Goal: Task Accomplishment & Management: Manage account settings

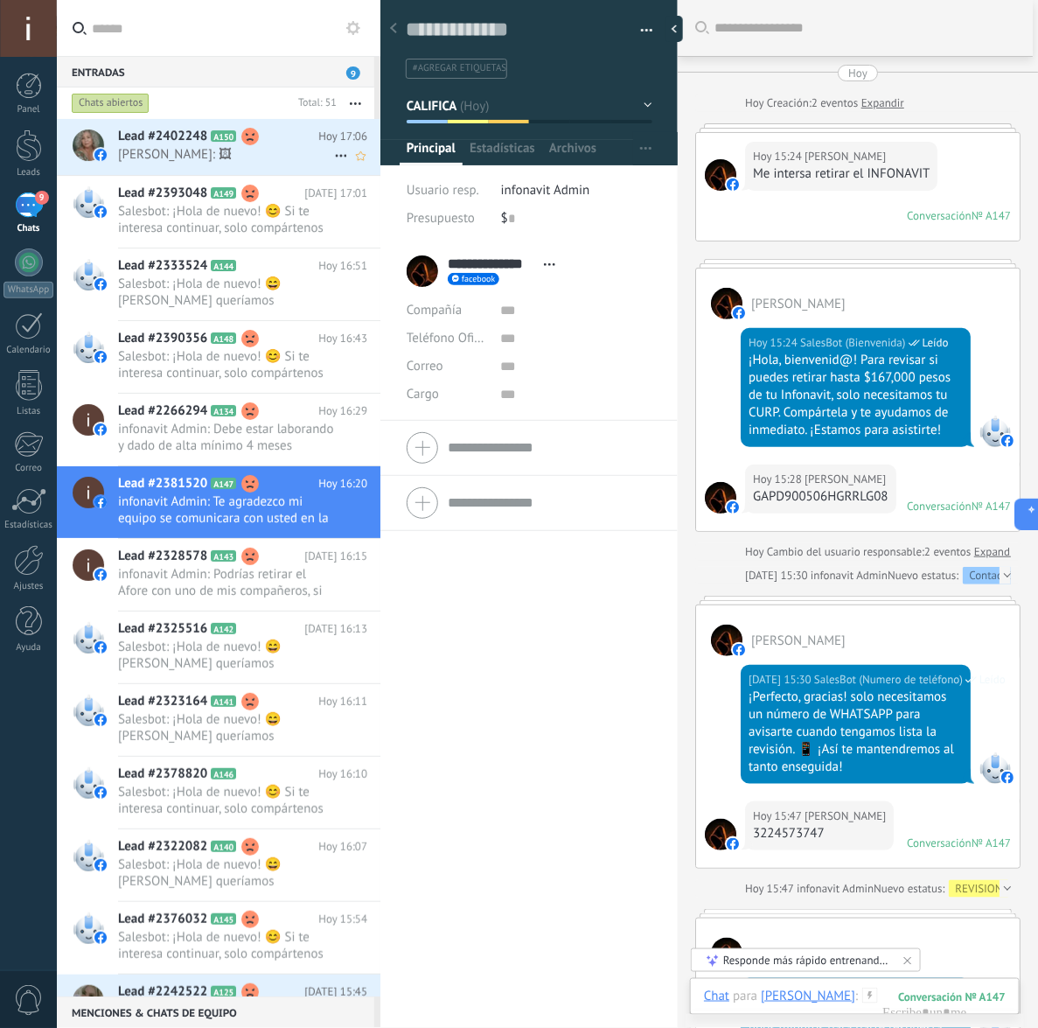
click at [185, 158] on span "[PERSON_NAME]: 🖼" at bounding box center [226, 154] width 216 height 17
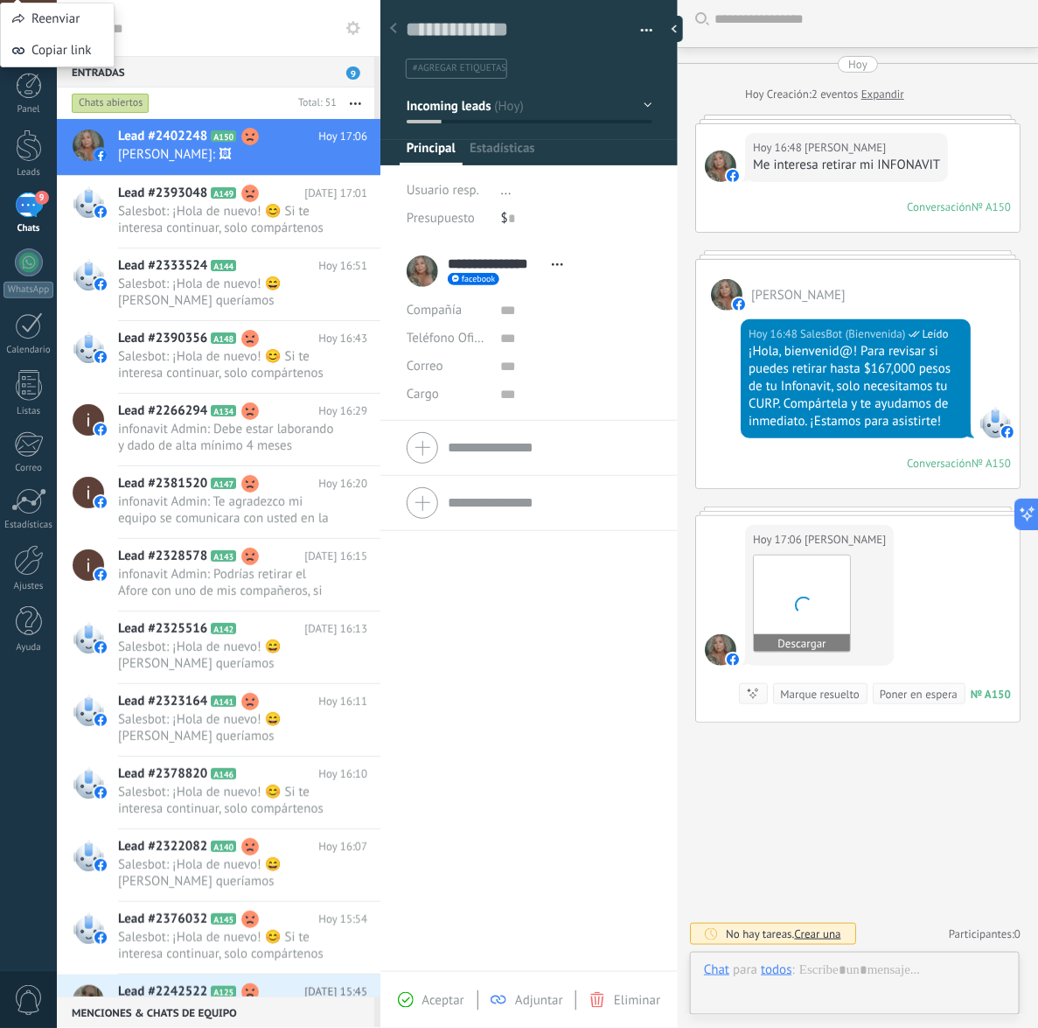
scroll to position [26, 0]
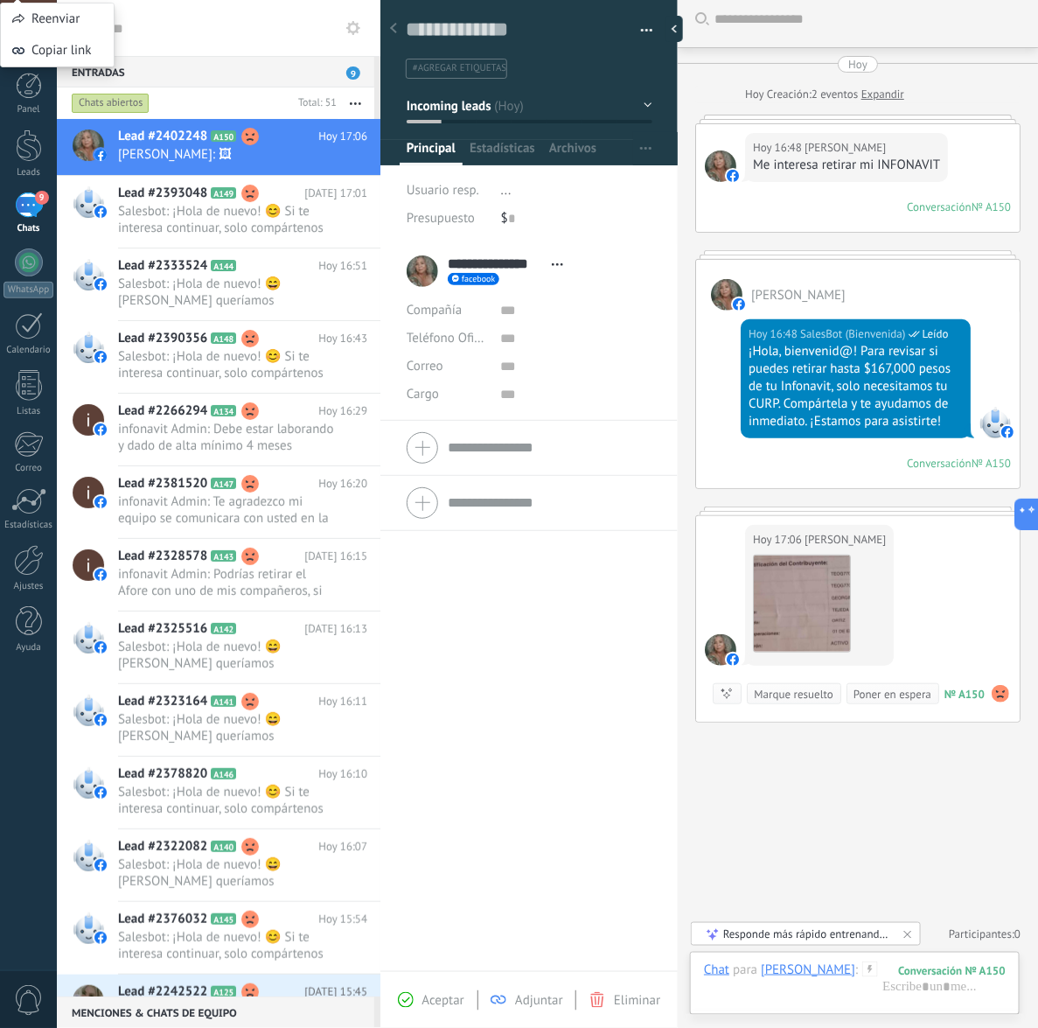
click at [569, 93] on button "Incoming leads" at bounding box center [530, 105] width 246 height 31
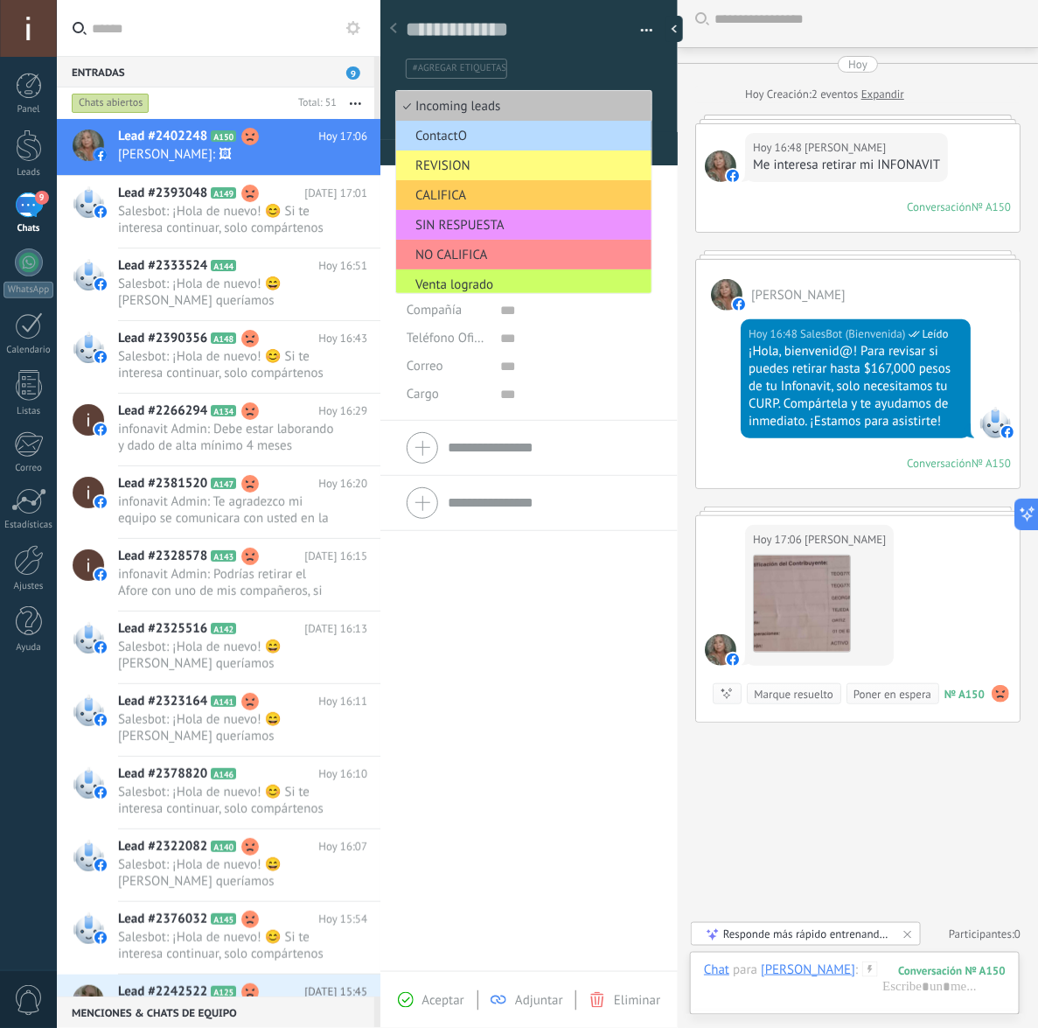
click at [505, 141] on span "ContactO" at bounding box center [521, 136] width 250 height 17
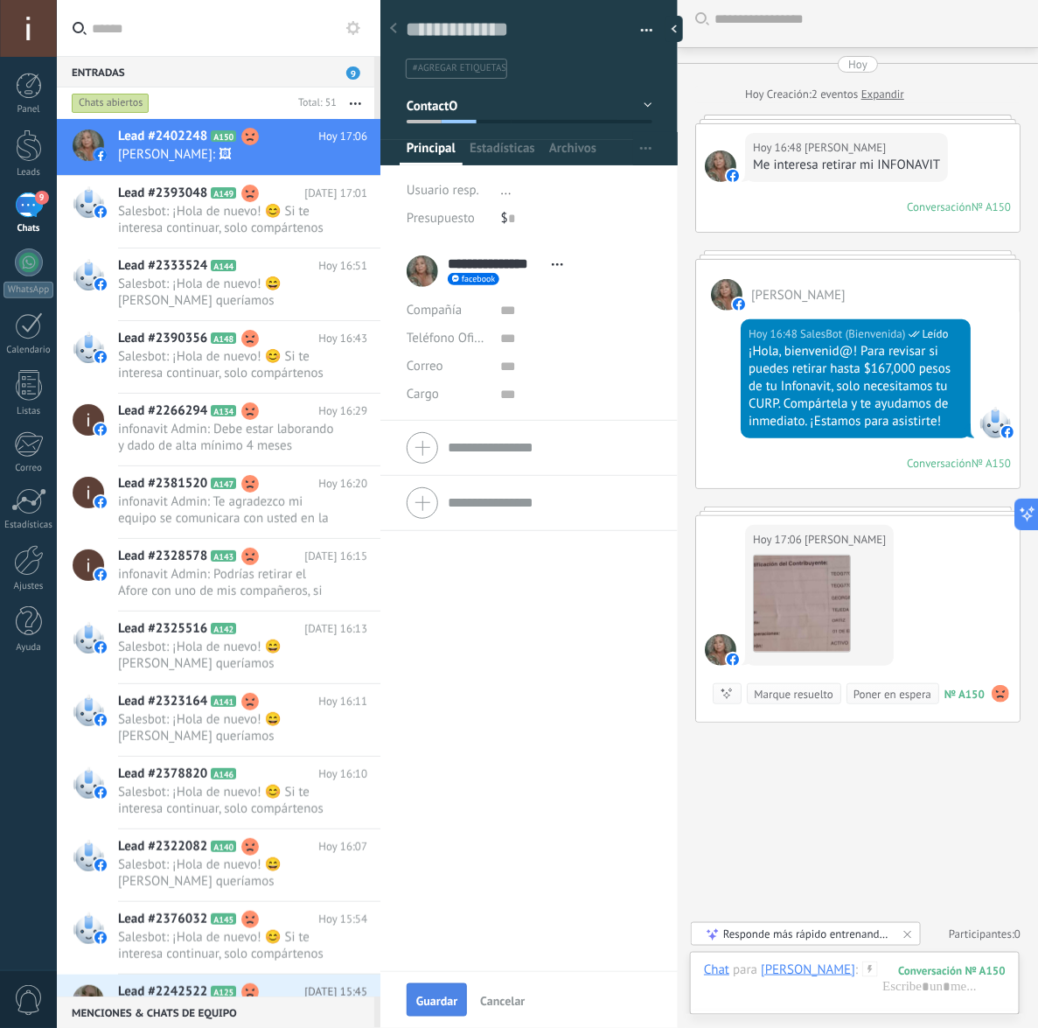
click at [417, 997] on span "Guardar" at bounding box center [436, 1000] width 41 height 12
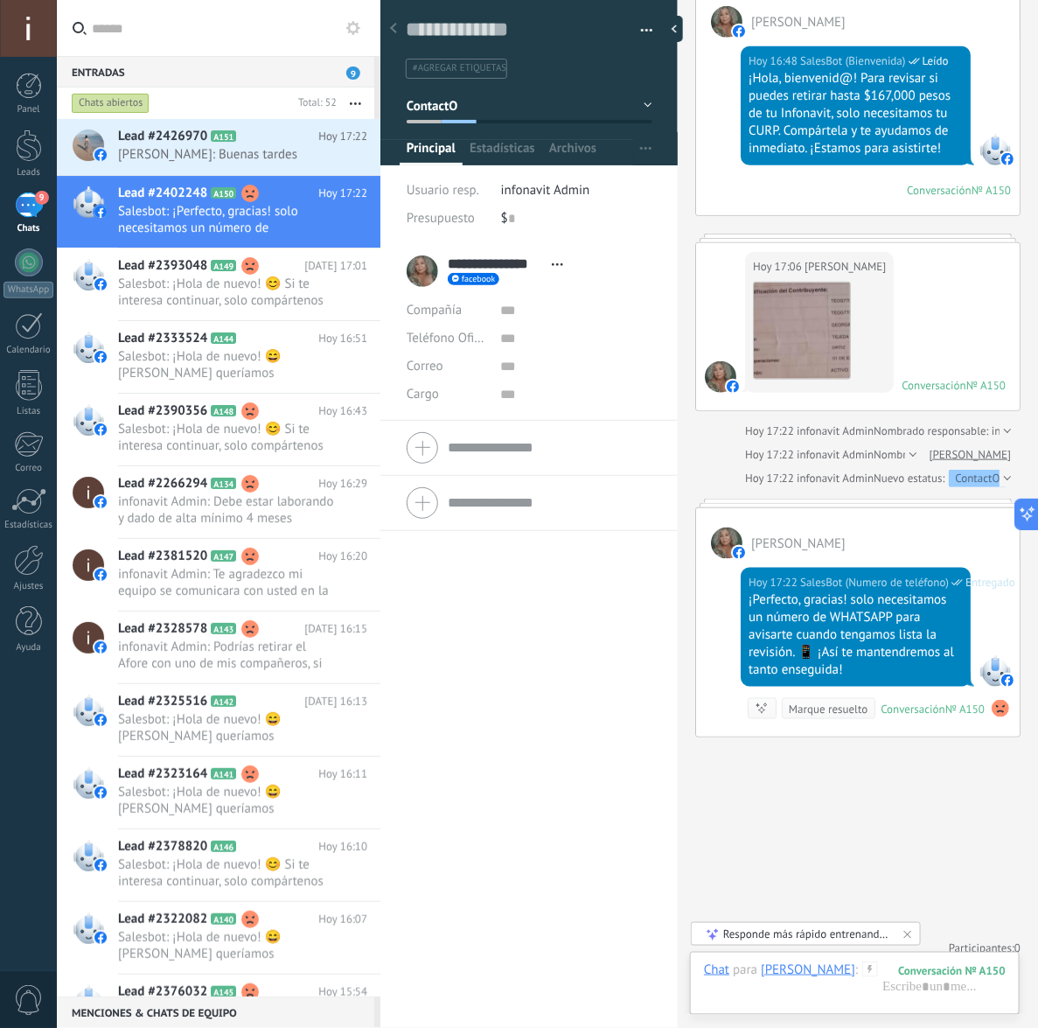
scroll to position [302, 0]
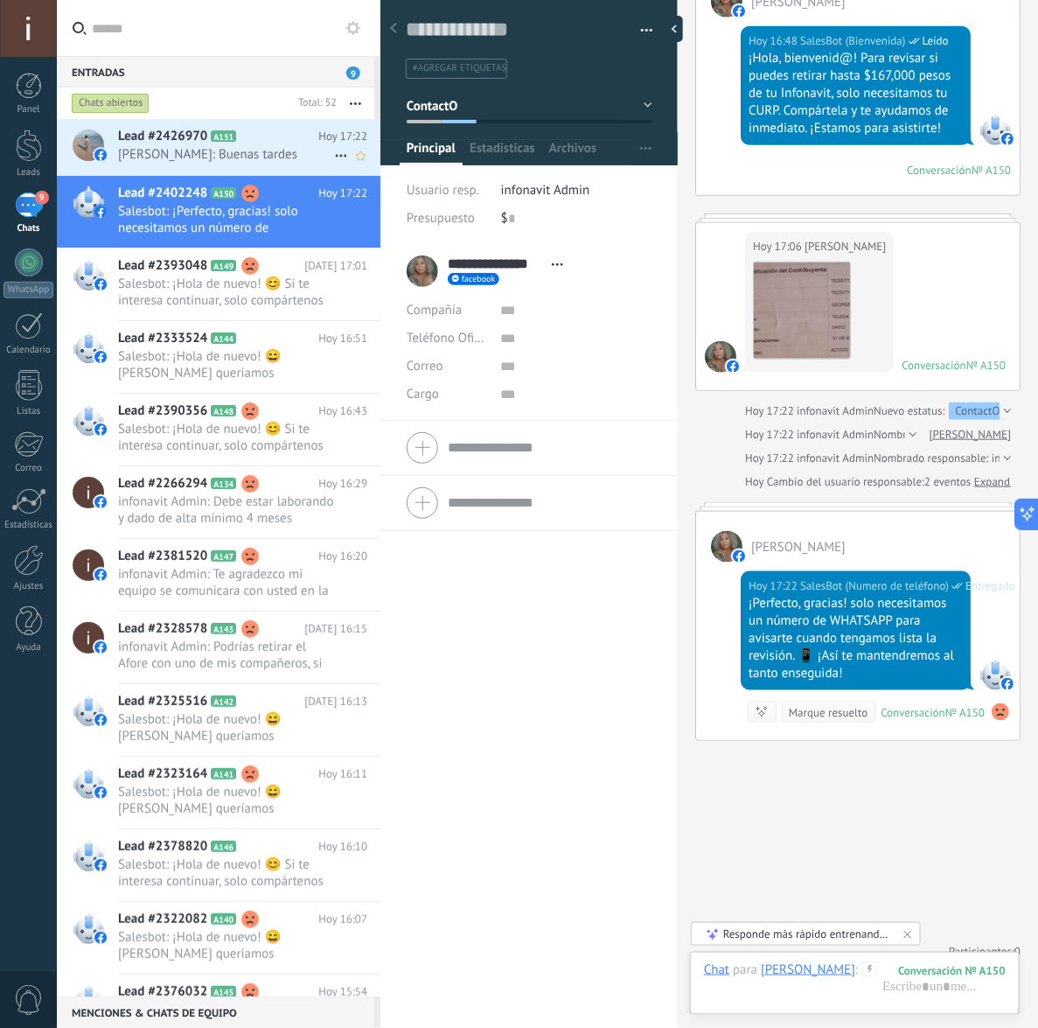
click at [194, 144] on span "Lead #2426970" at bounding box center [162, 136] width 89 height 17
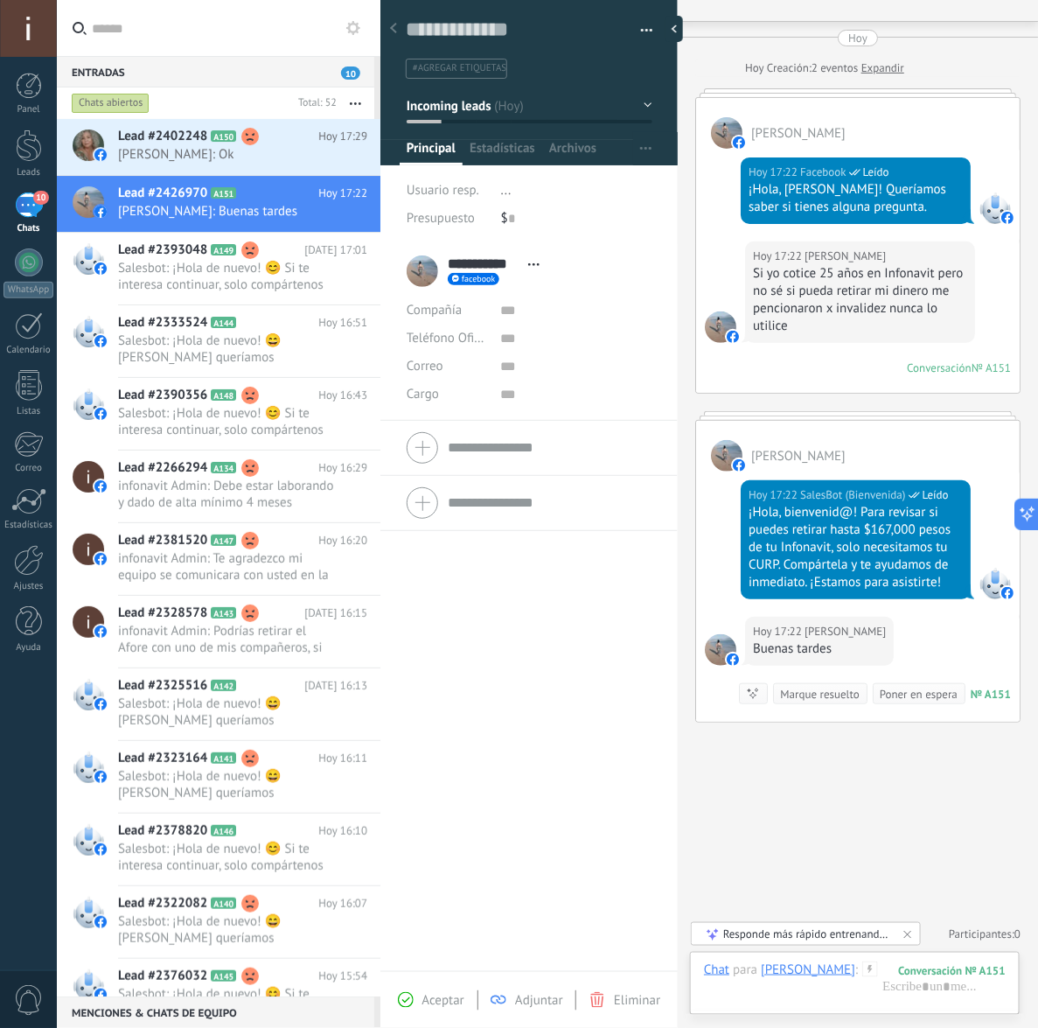
scroll to position [184, 0]
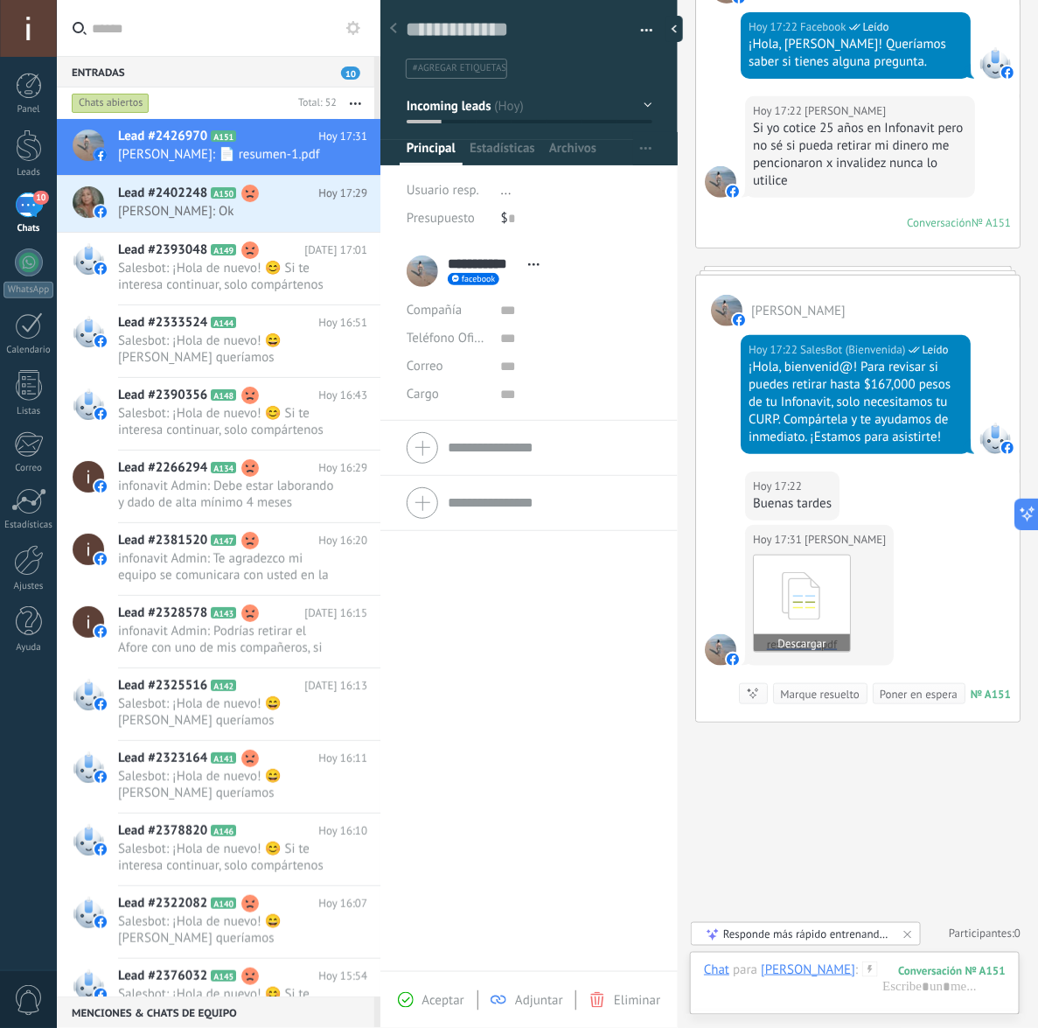
click at [800, 602] on icon at bounding box center [802, 596] width 68 height 73
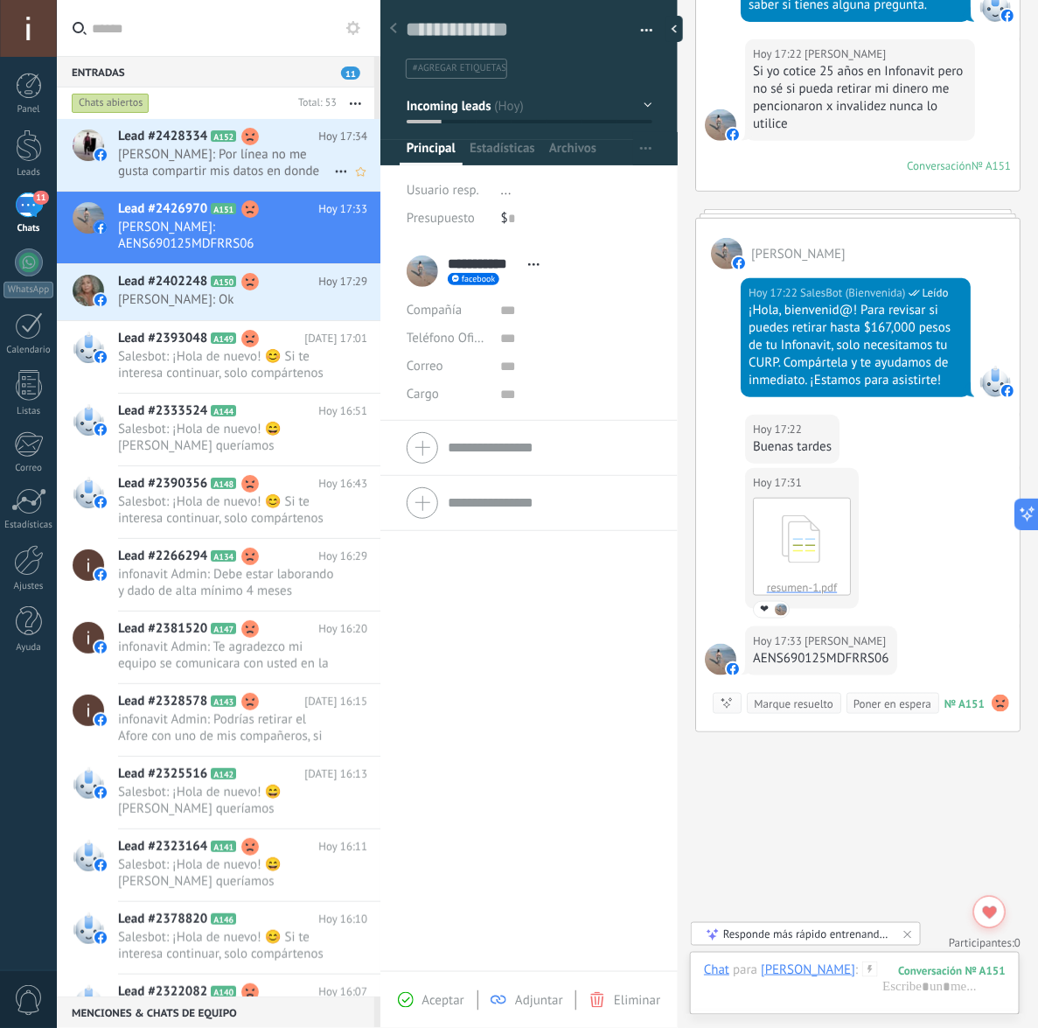
click at [163, 147] on span "[PERSON_NAME]: Por línea no me gusta compartir mis datos en donde tienen sus of…" at bounding box center [226, 162] width 216 height 33
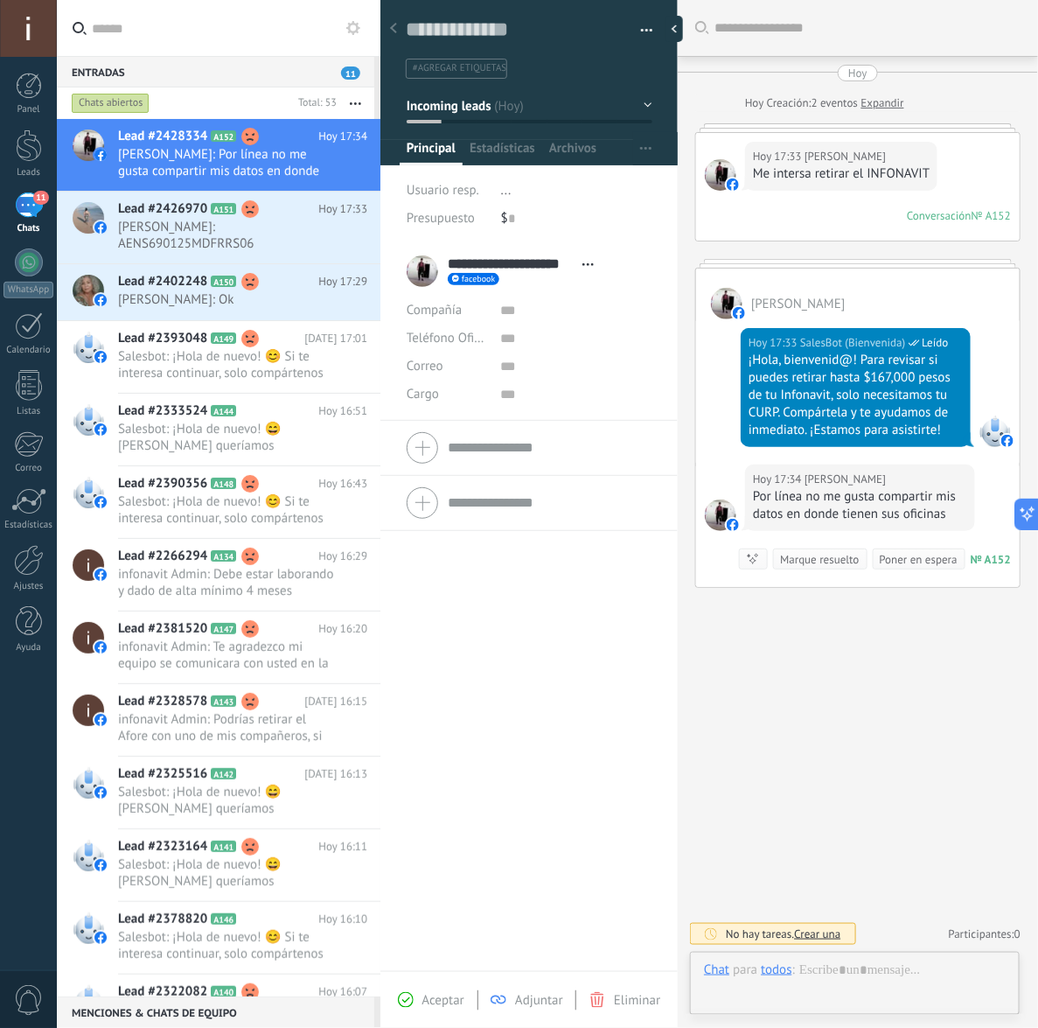
scroll to position [26, 0]
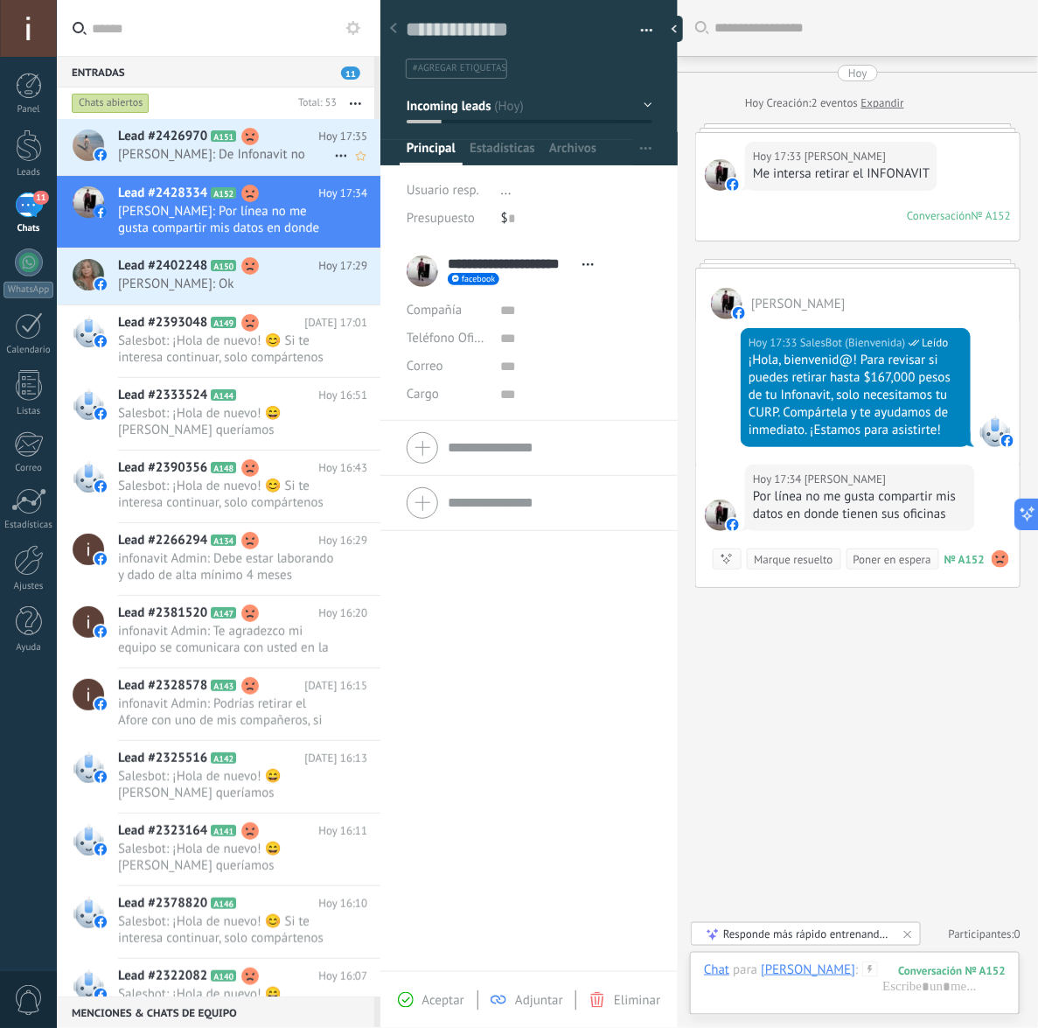
click at [185, 149] on span "[PERSON_NAME]: De Infonavit no" at bounding box center [226, 154] width 216 height 17
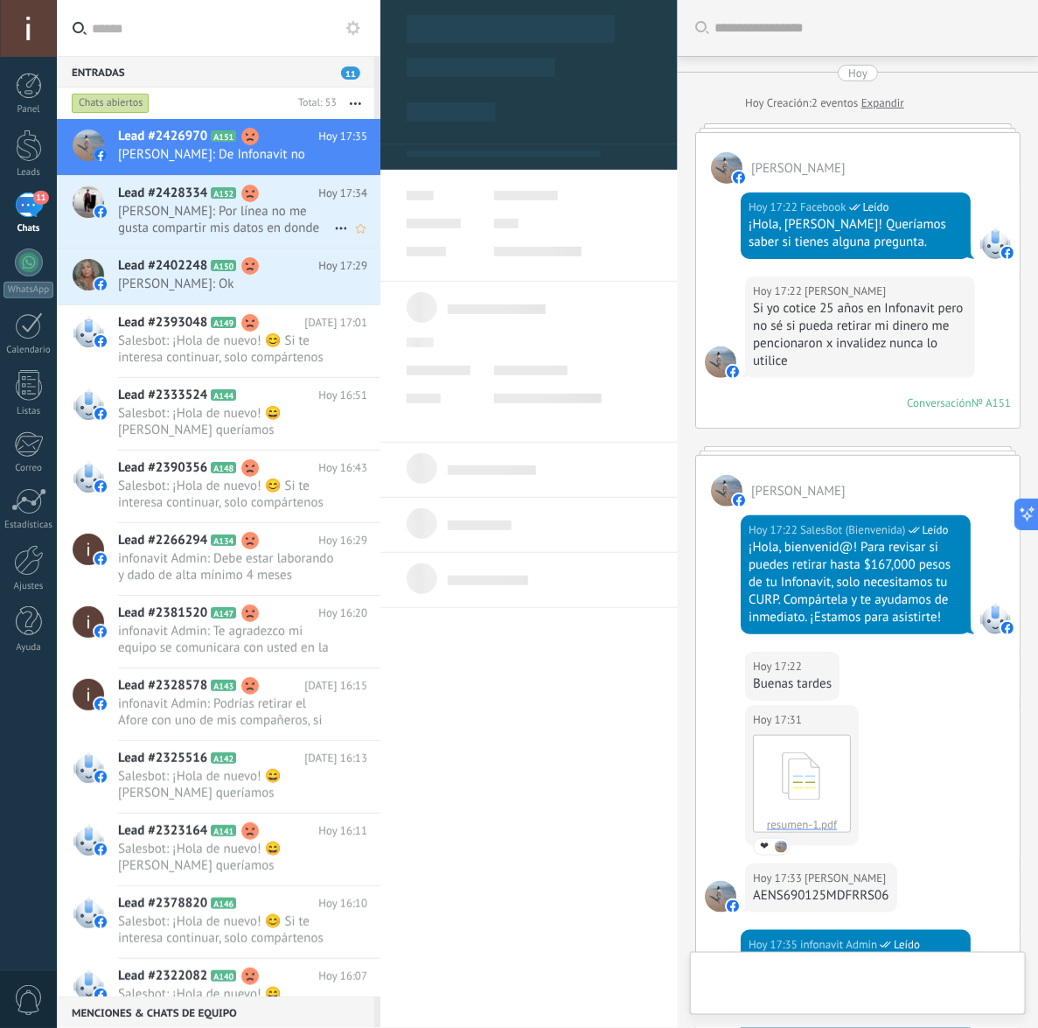
type textarea "**********"
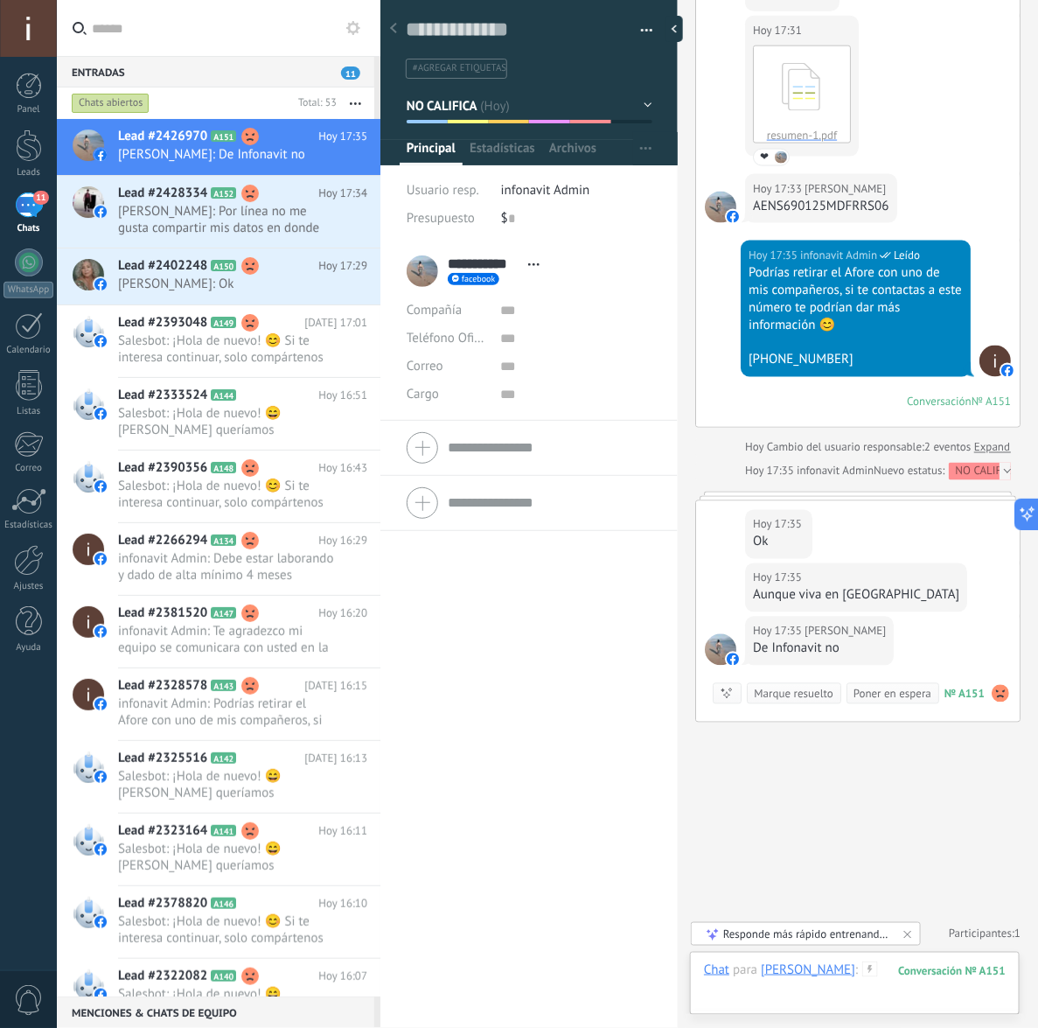
click at [870, 971] on div at bounding box center [855, 987] width 302 height 52
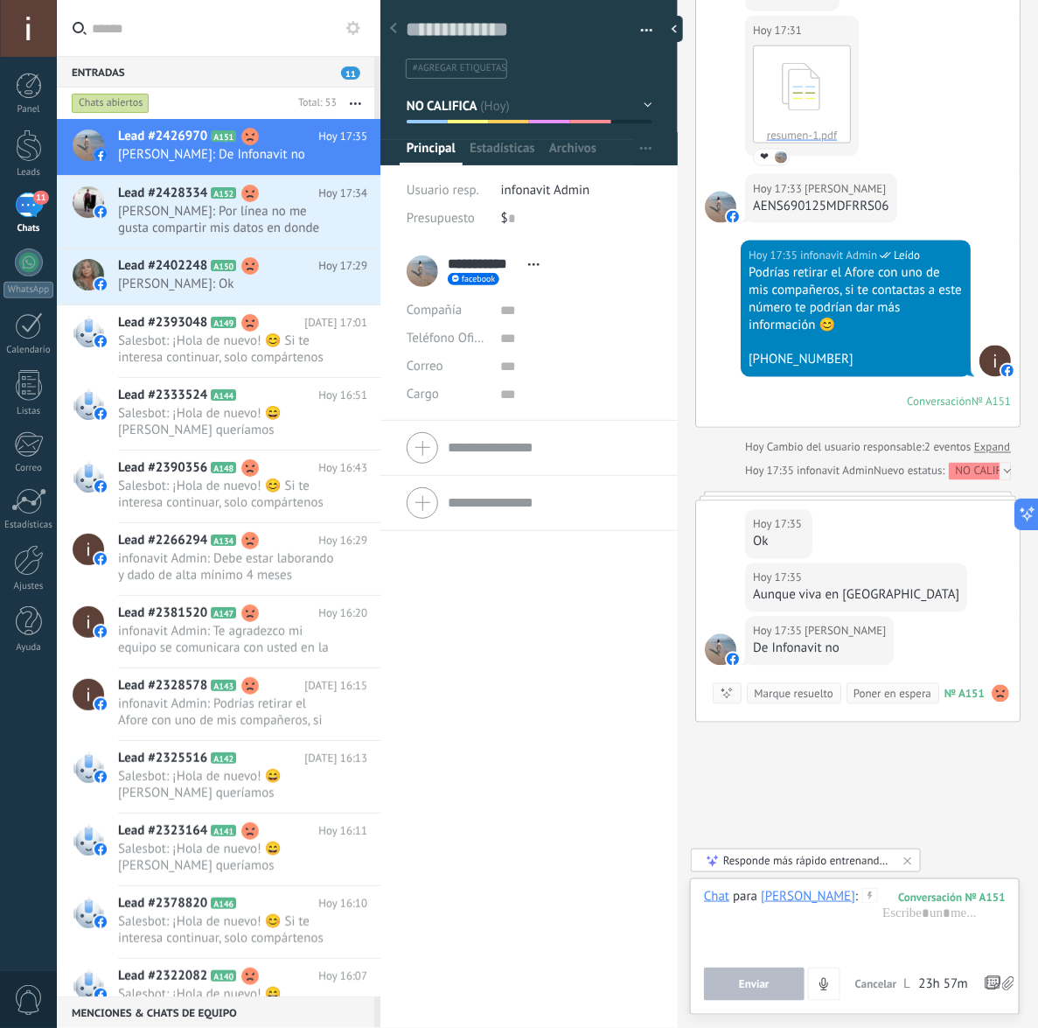
click at [831, 208] on div "AENS690125MDFRRS06" at bounding box center [821, 206] width 136 height 17
copy div "AENS690125MDFRRS06"
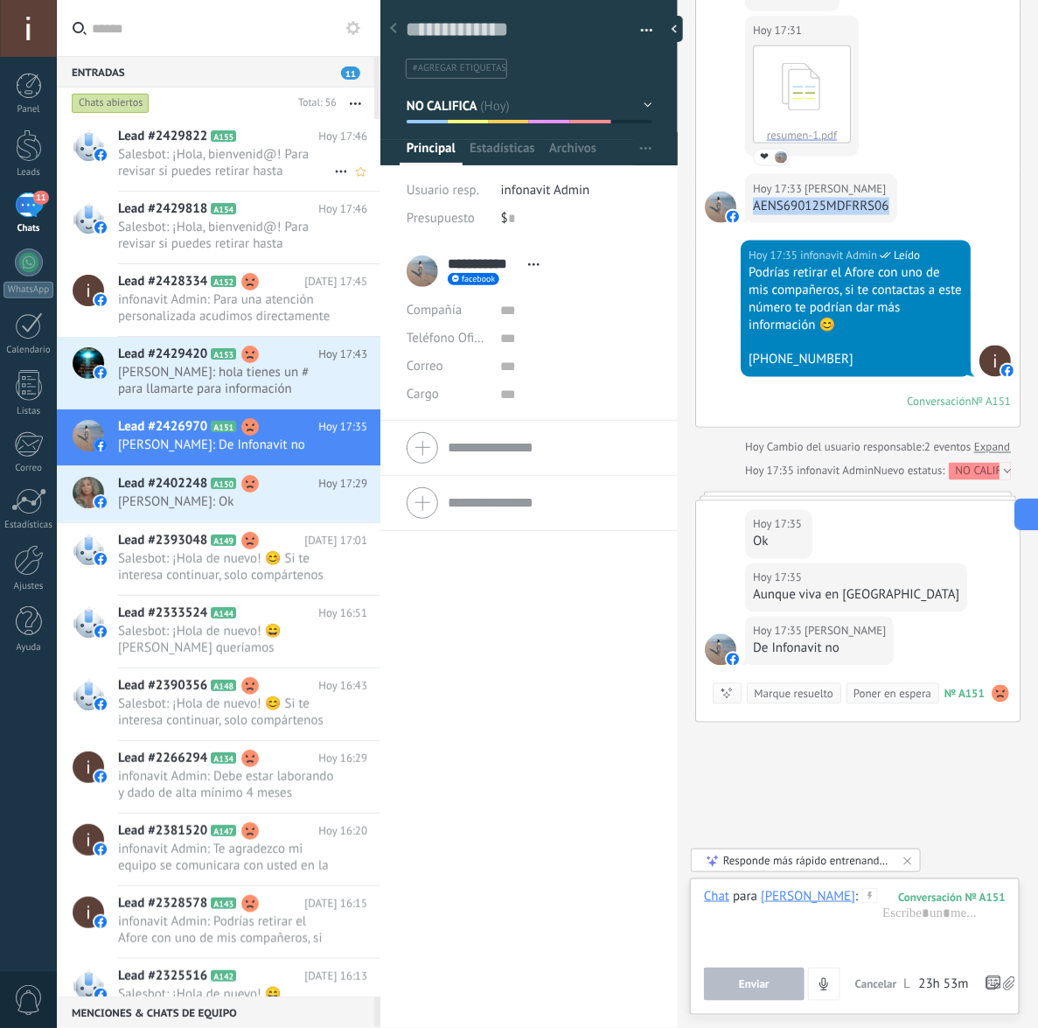
click at [178, 158] on span "Salesbot: ¡Hola, bienvenid@! Para revisar si puedes retirar hasta $167,000 peso…" at bounding box center [226, 162] width 216 height 33
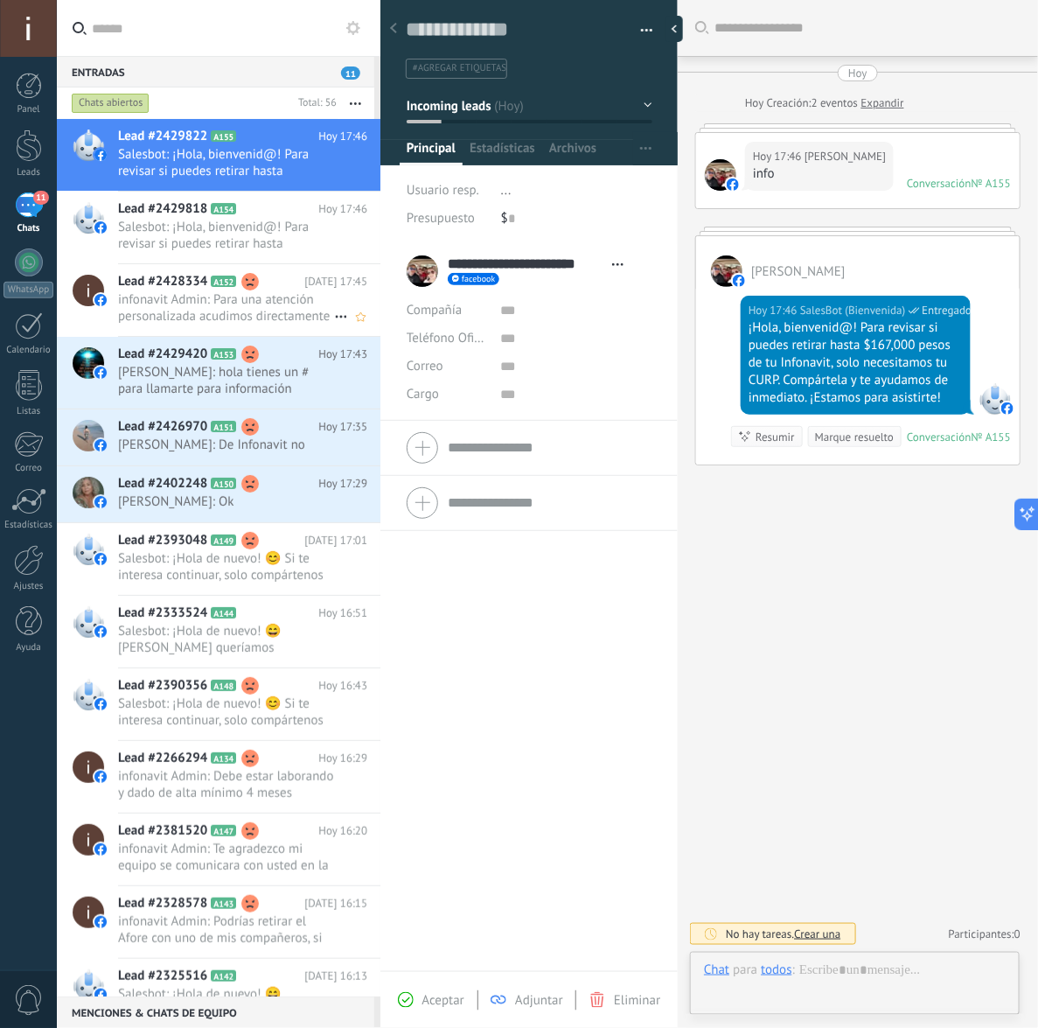
scroll to position [26, 0]
click at [226, 367] on span "[PERSON_NAME]: hola tienes un # para llamarte para información" at bounding box center [226, 380] width 216 height 33
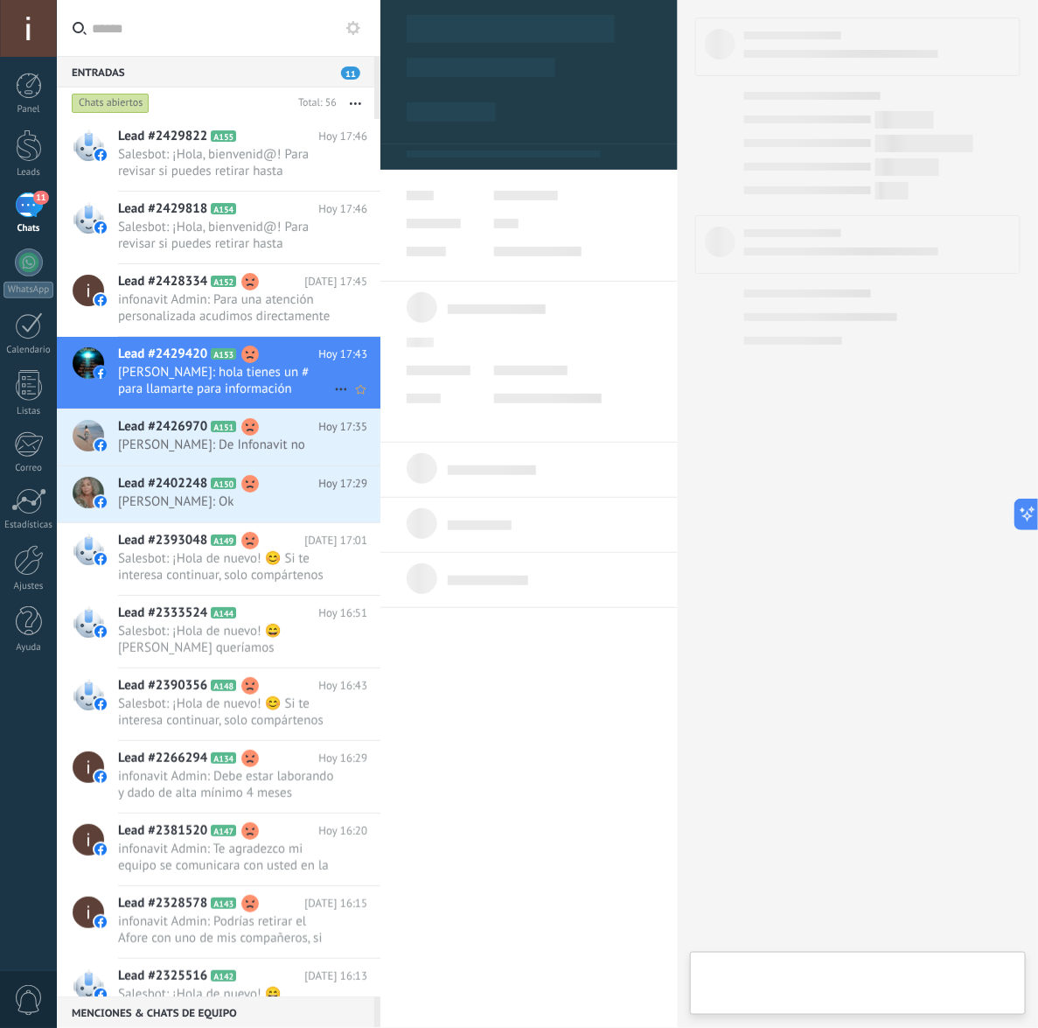
scroll to position [26, 0]
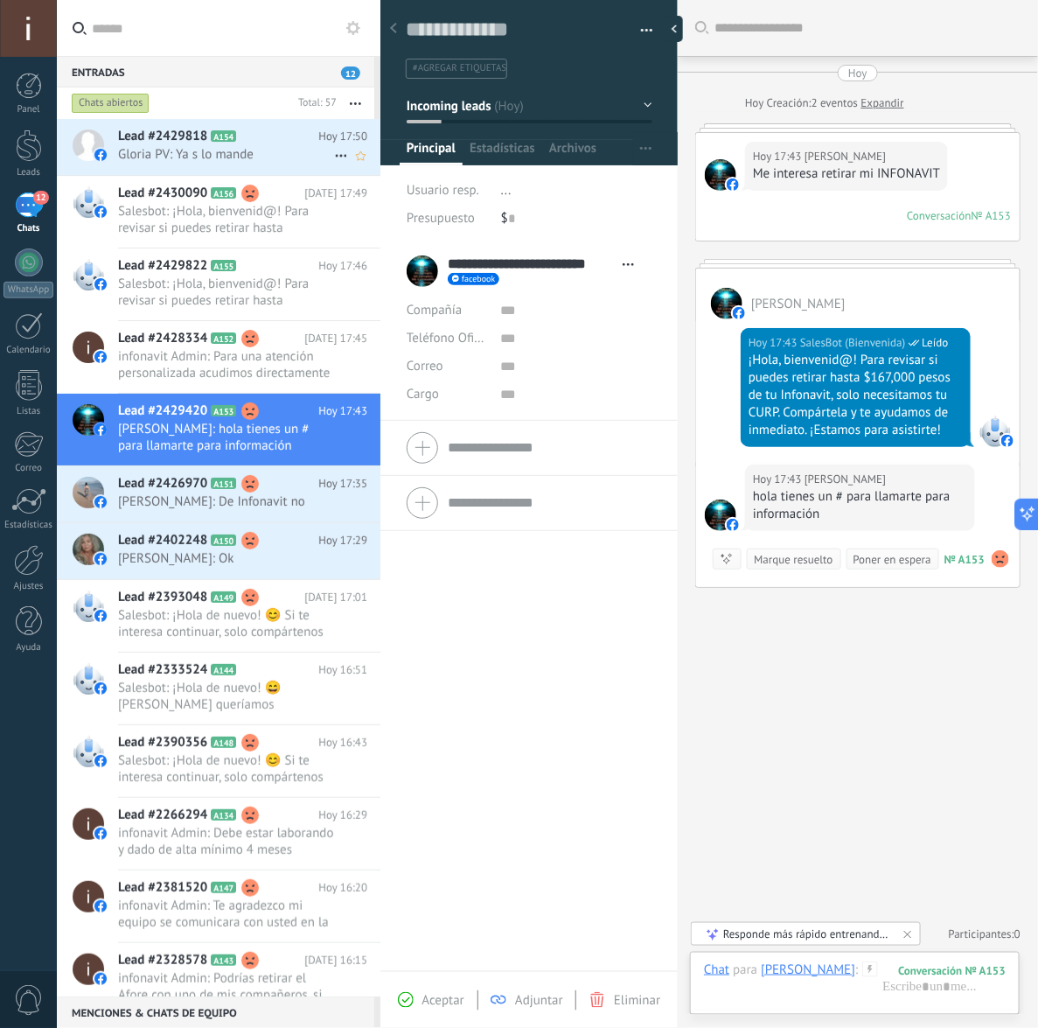
click at [213, 147] on span "Gloria PV: Ya s lo mande" at bounding box center [226, 154] width 216 height 17
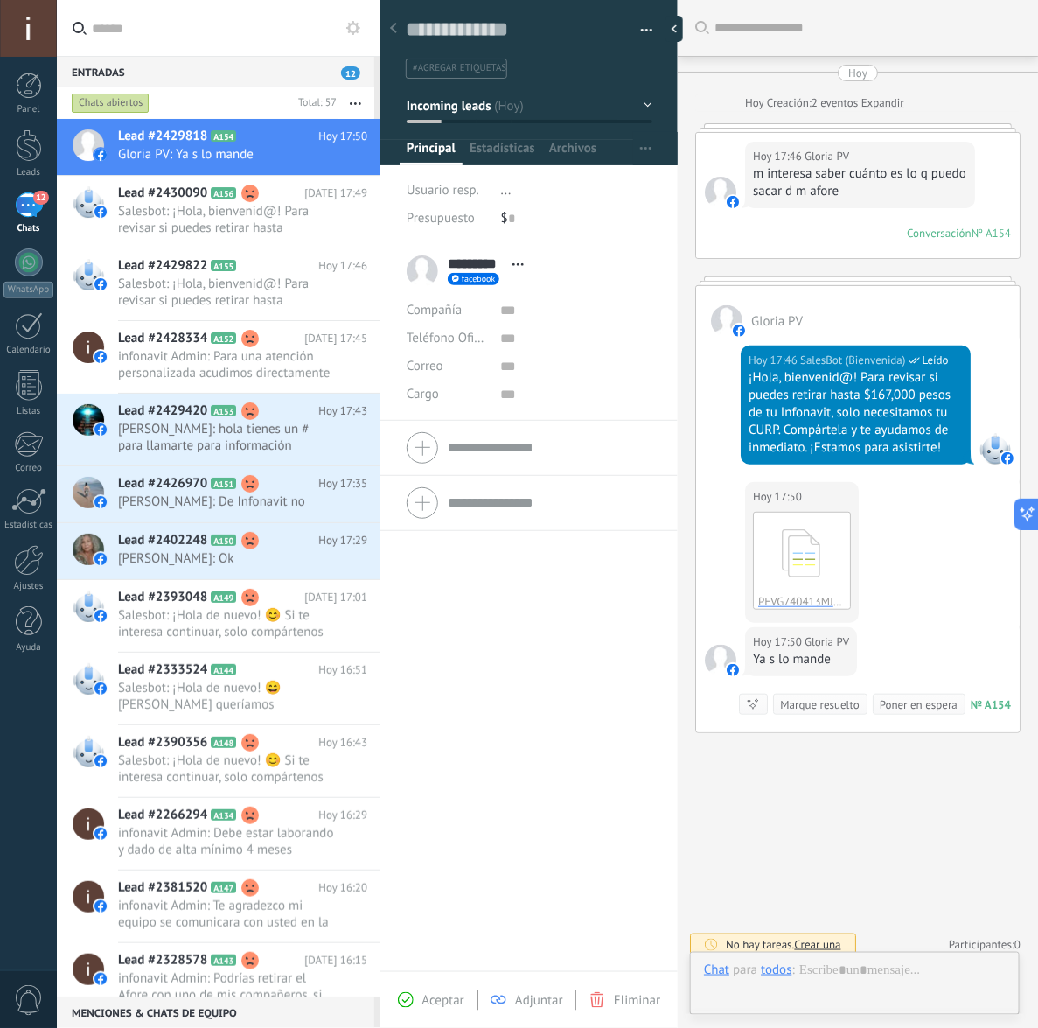
scroll to position [14, 0]
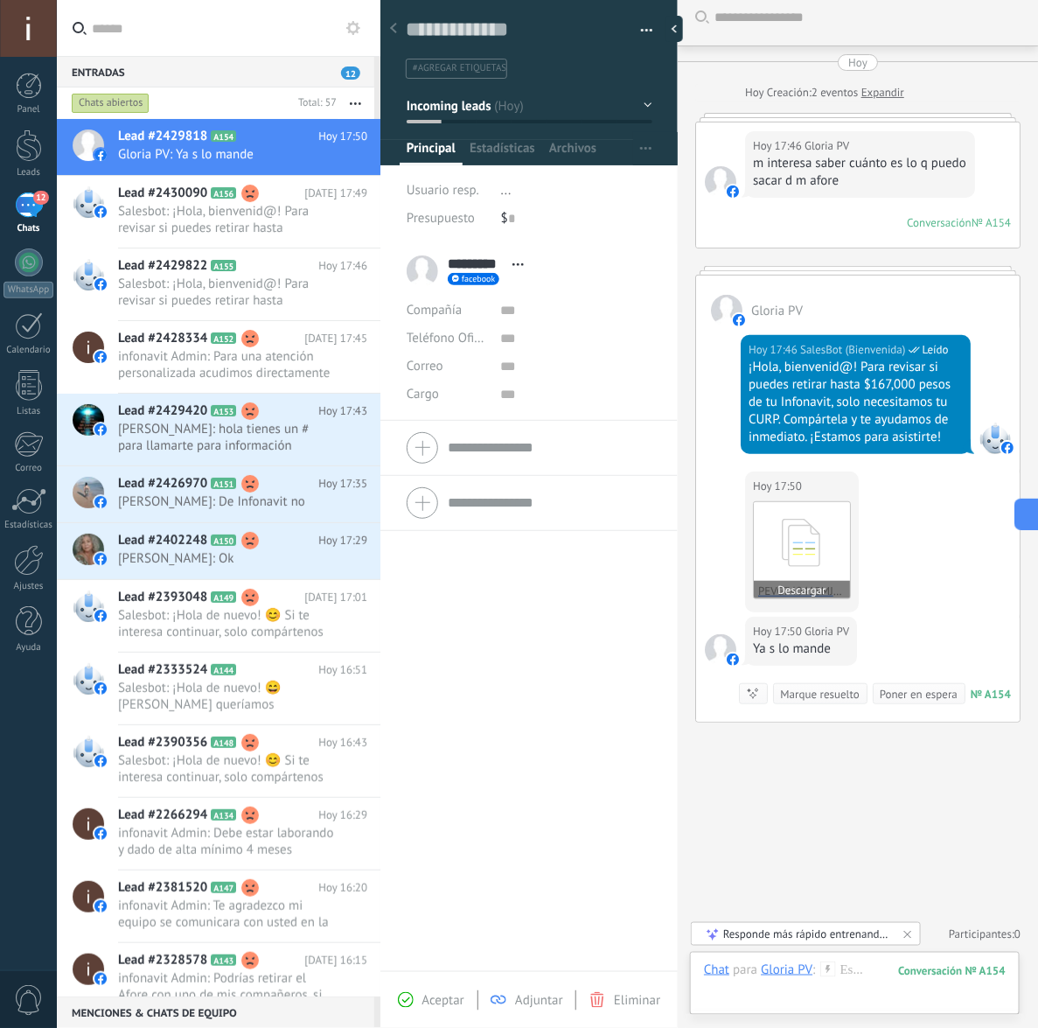
click at [793, 545] on icon at bounding box center [802, 542] width 68 height 73
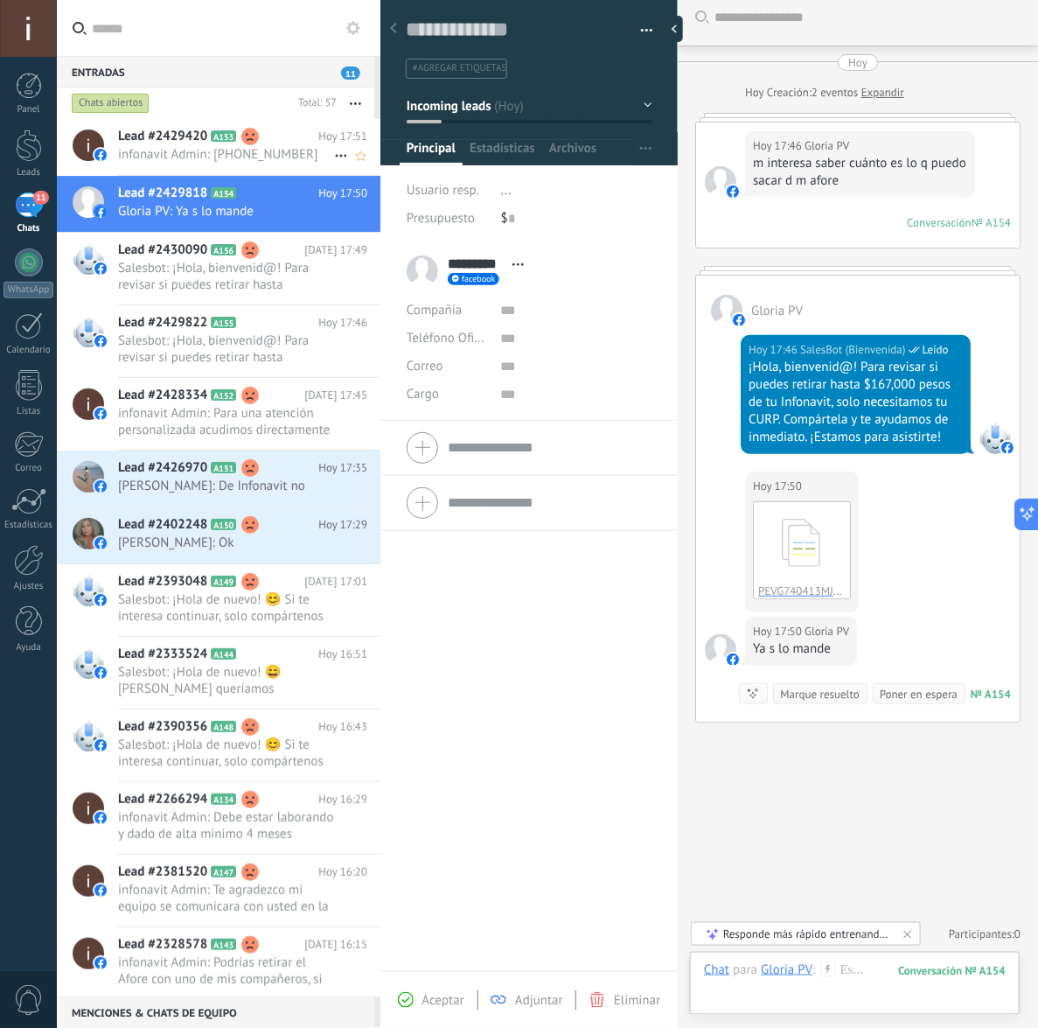
click at [171, 147] on span "infonavit Admin: [PHONE_NUMBER]" at bounding box center [226, 154] width 216 height 17
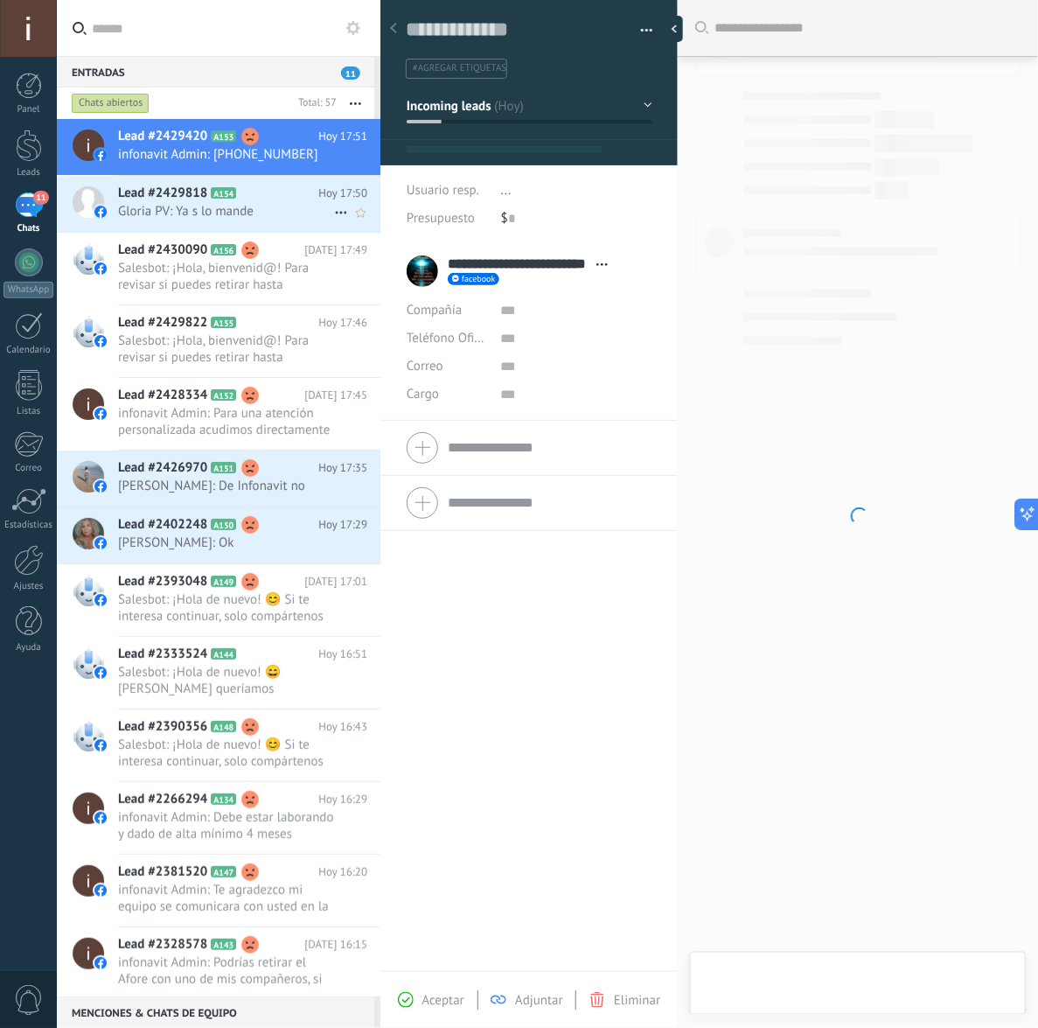
type textarea "**********"
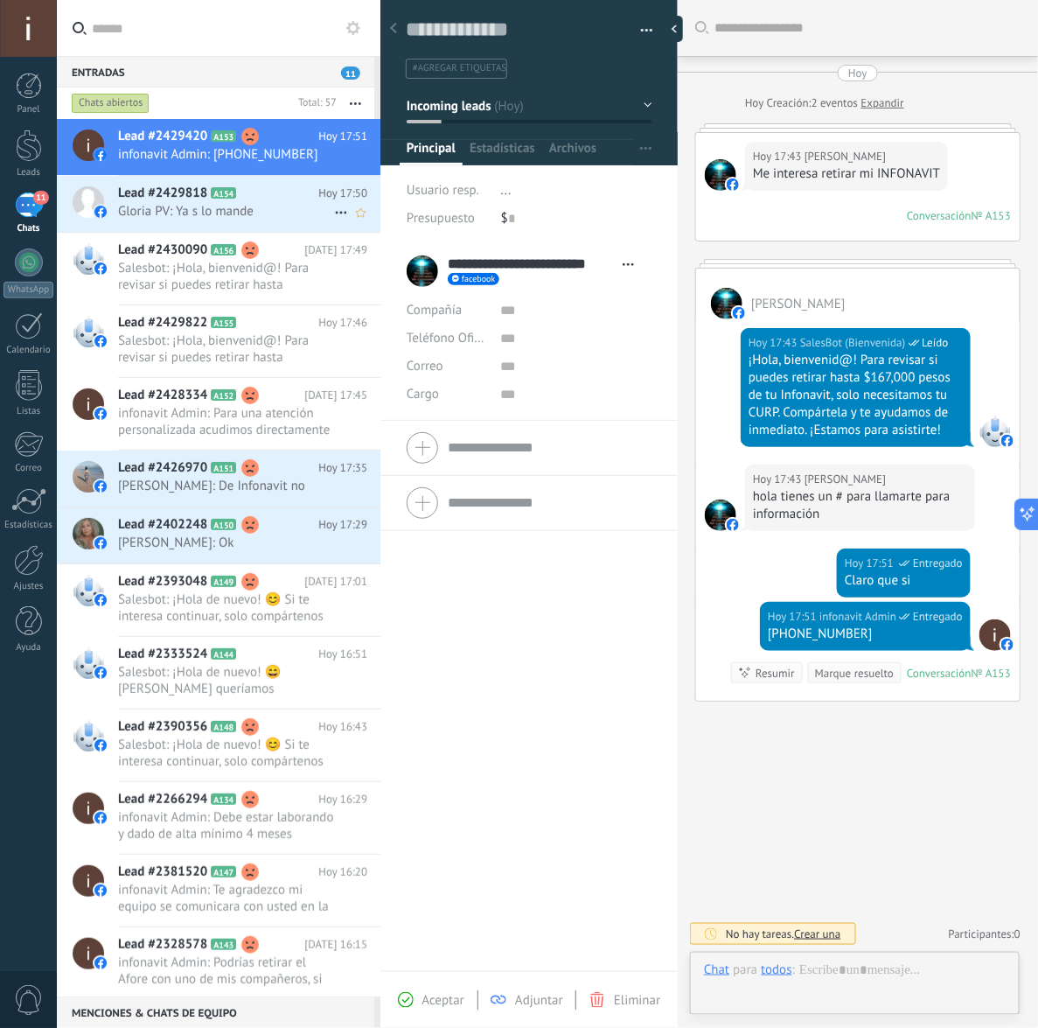
scroll to position [26, 0]
